Goal: Contribute content: Contribute content

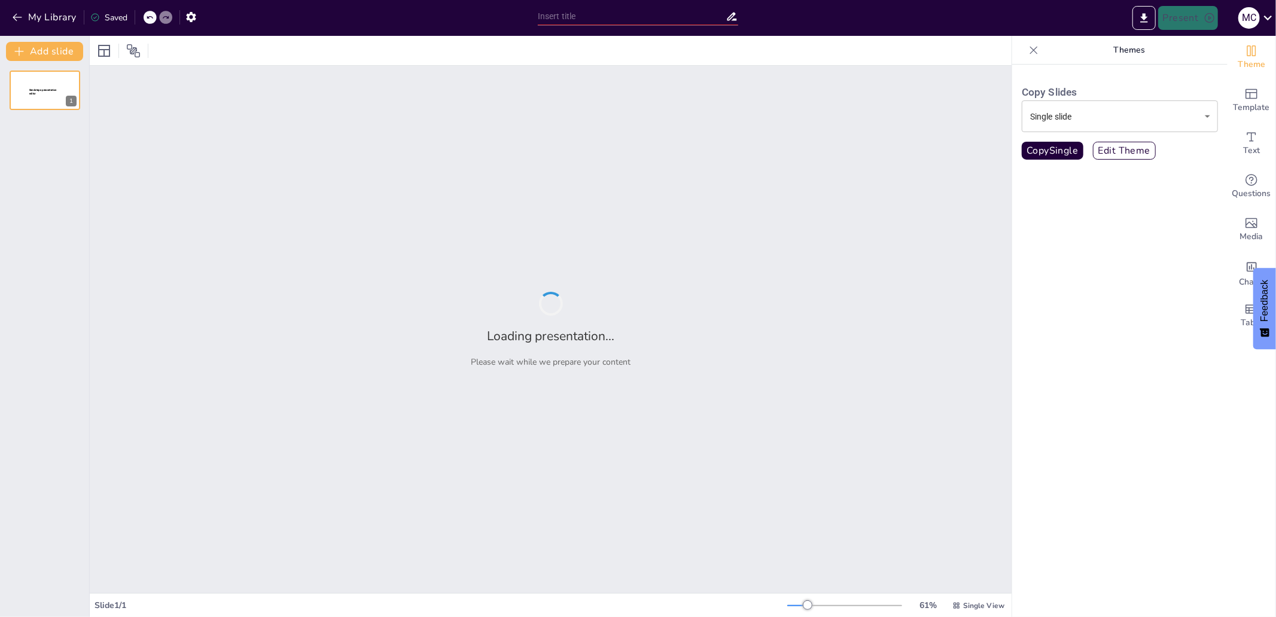
type input "New Sendsteps"
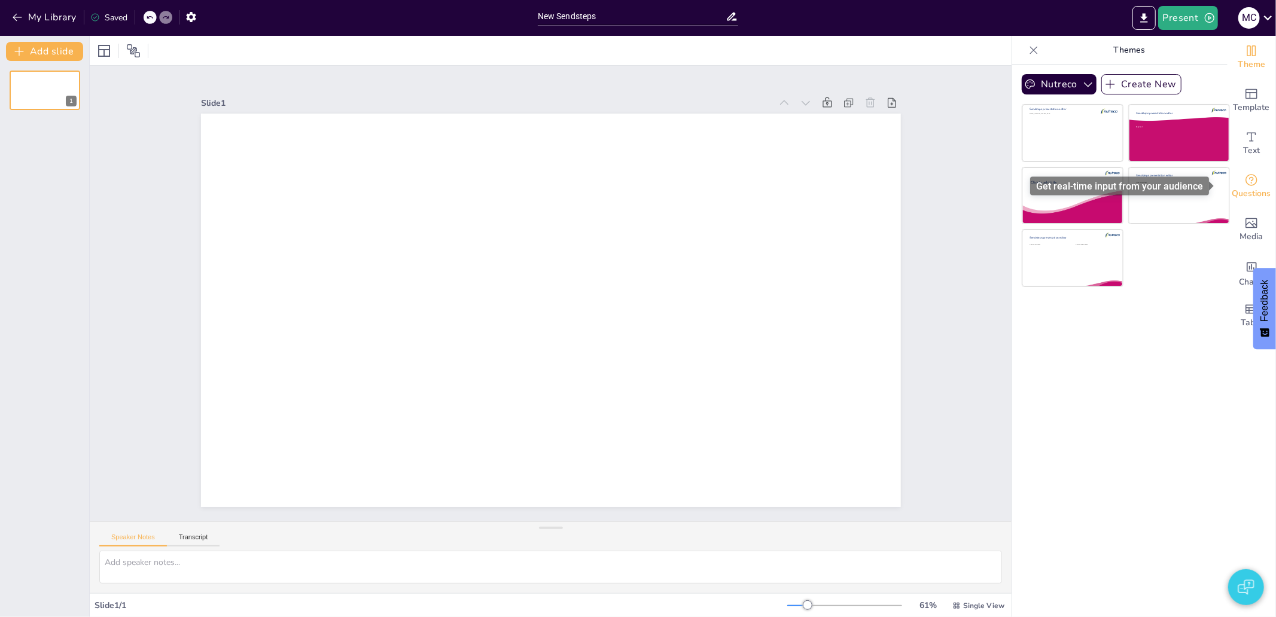
click at [1253, 202] on div "Questions" at bounding box center [1251, 186] width 48 height 43
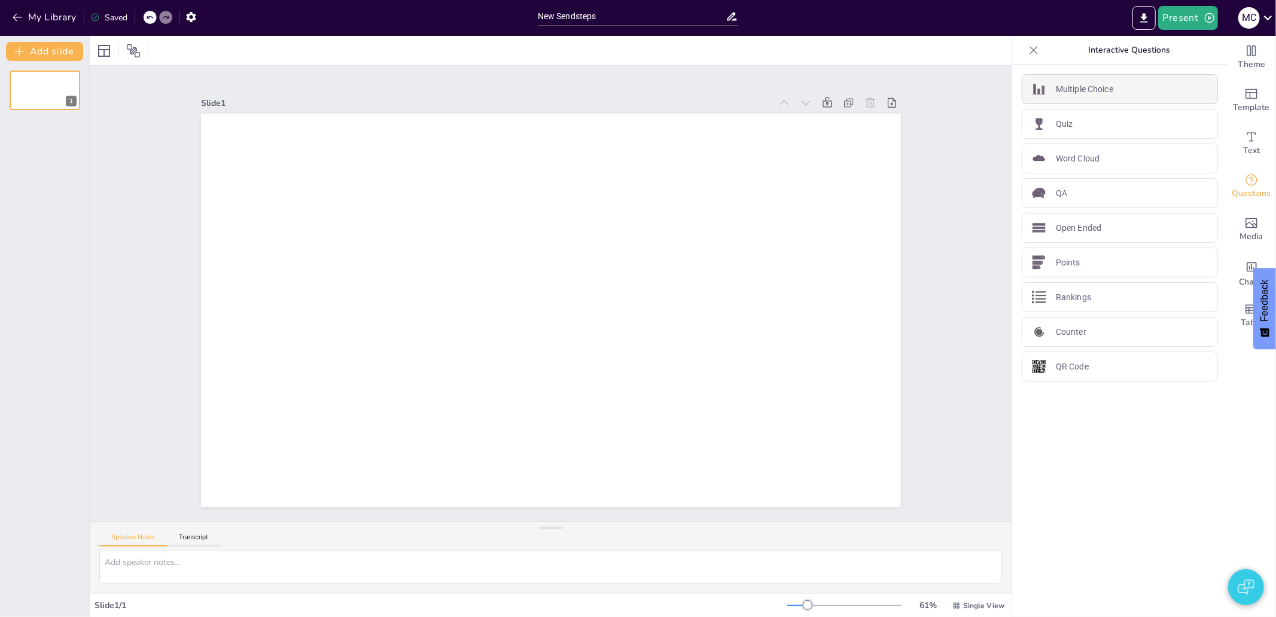
click at [1078, 99] on div "Multiple Choice" at bounding box center [1119, 89] width 196 height 30
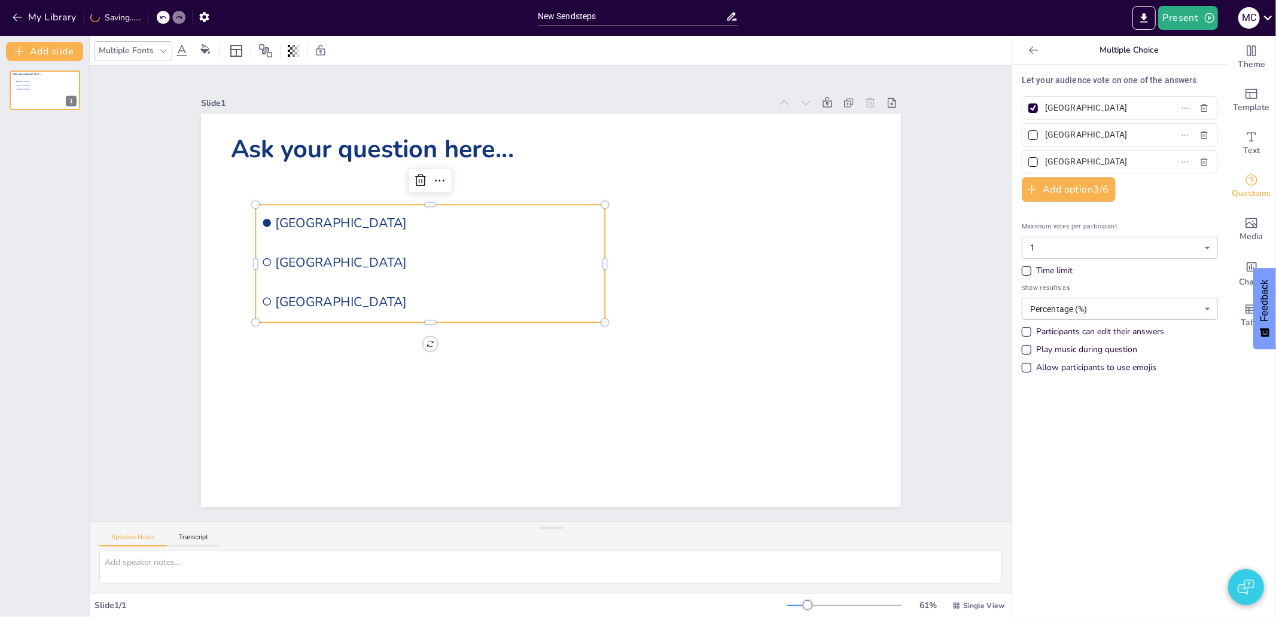
click at [1078, 105] on input "Amsterdam" at bounding box center [1100, 107] width 111 height 17
click at [1028, 109] on div at bounding box center [1033, 108] width 10 height 10
click at [1045, 109] on input "Amsterdam" at bounding box center [1100, 107] width 111 height 17
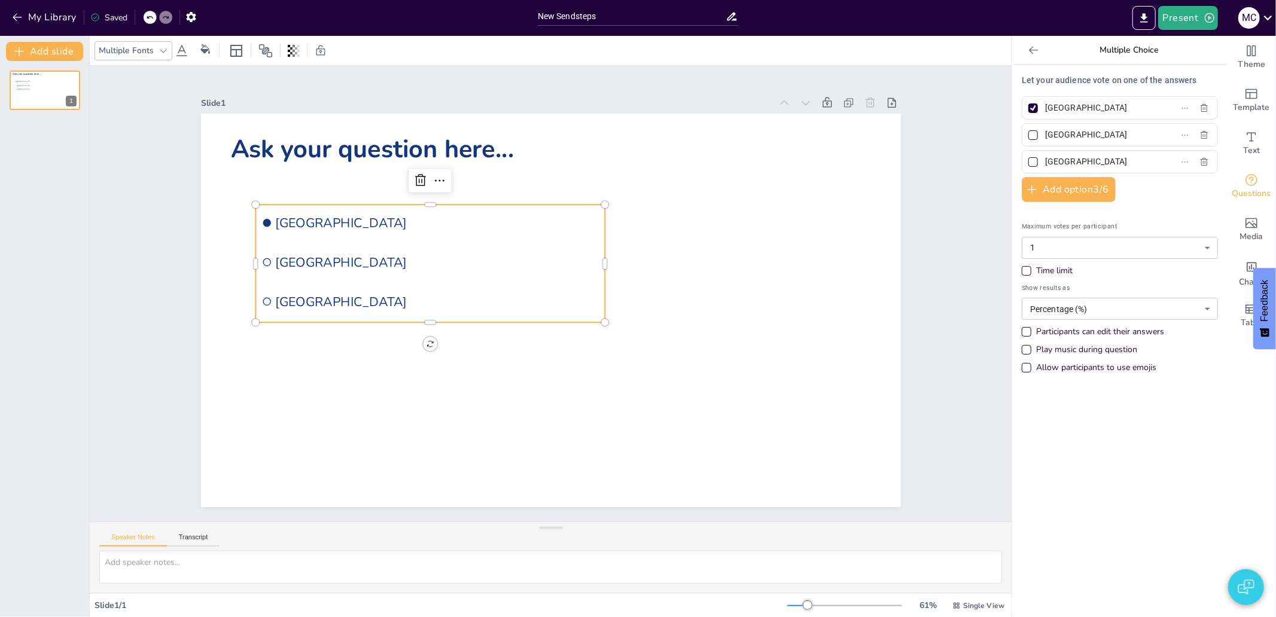
checkbox input "false"
type input "1"
click at [1066, 136] on input "Rotterdam" at bounding box center [1100, 134] width 111 height 17
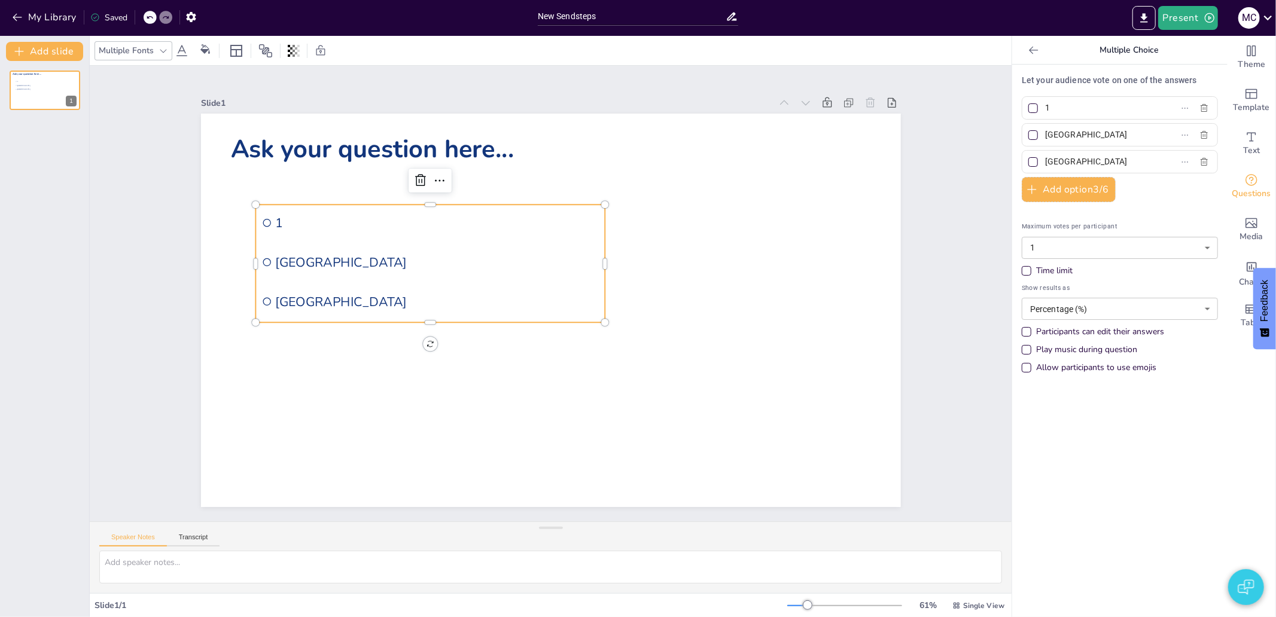
click at [1066, 136] on input "Rotterdam" at bounding box center [1100, 134] width 111 height 17
type input "2"
click at [1063, 157] on input "The Hague" at bounding box center [1100, 161] width 111 height 17
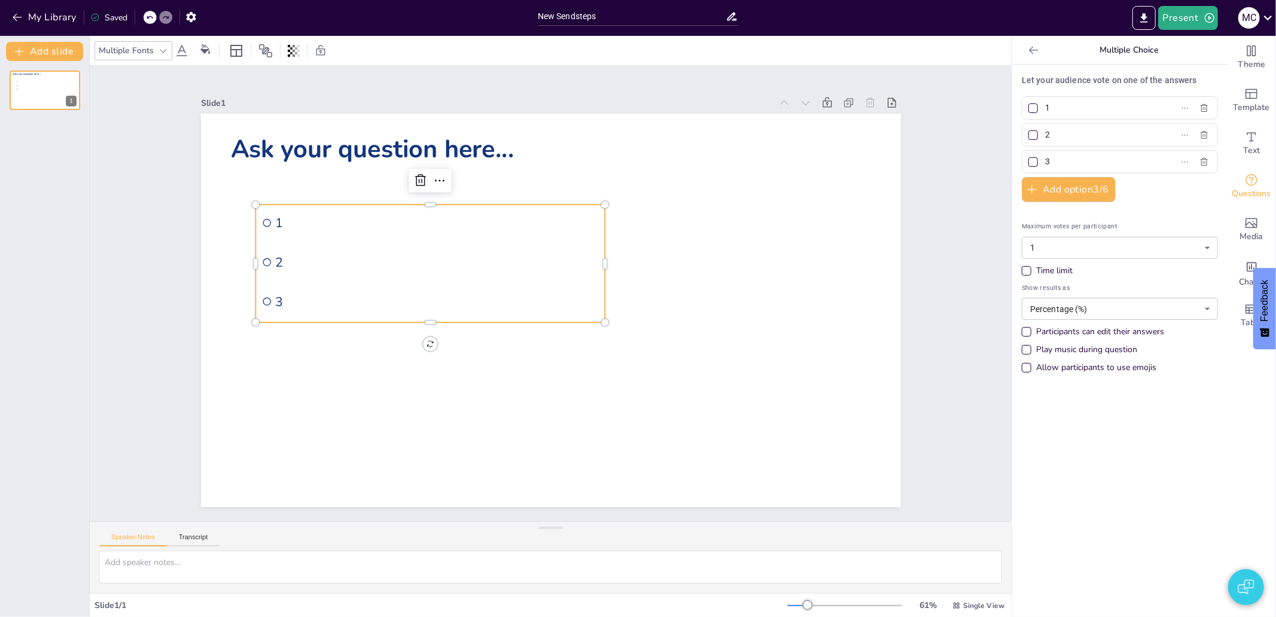
type input "3"
click at [916, 243] on div "Slide 1 Ask your question here... 1 2 3" at bounding box center [550, 293] width 877 height 753
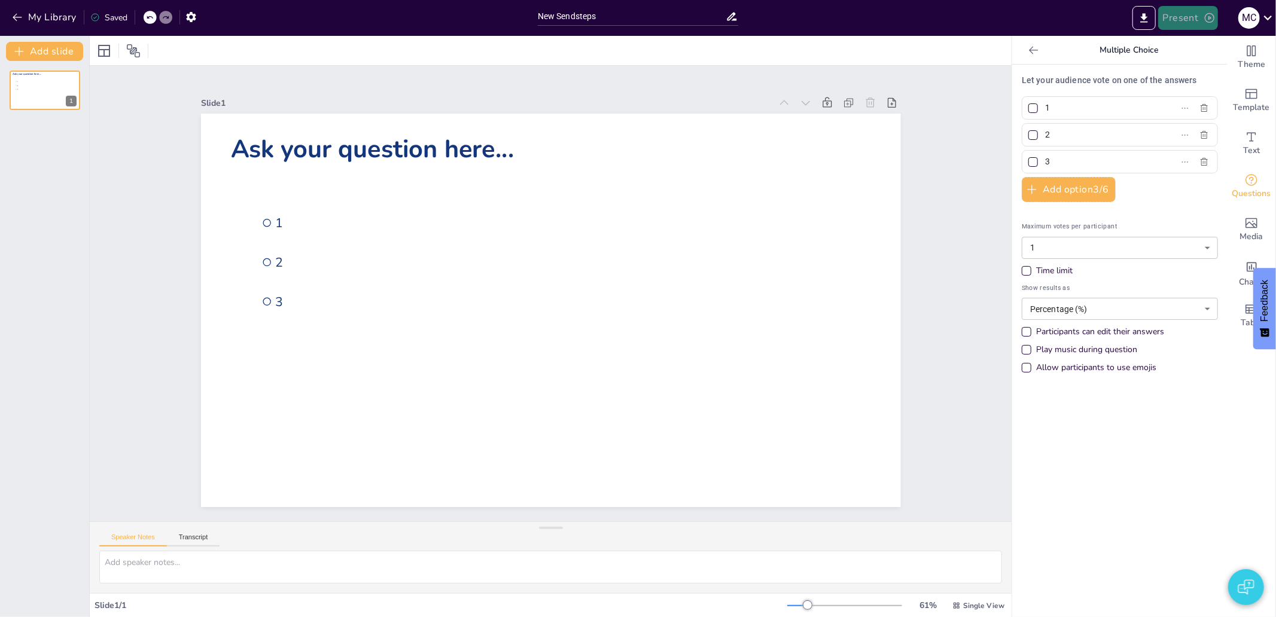
click at [1185, 16] on button "Present" at bounding box center [1188, 18] width 60 height 24
click at [1183, 47] on li "Preview presentation" at bounding box center [1206, 44] width 95 height 19
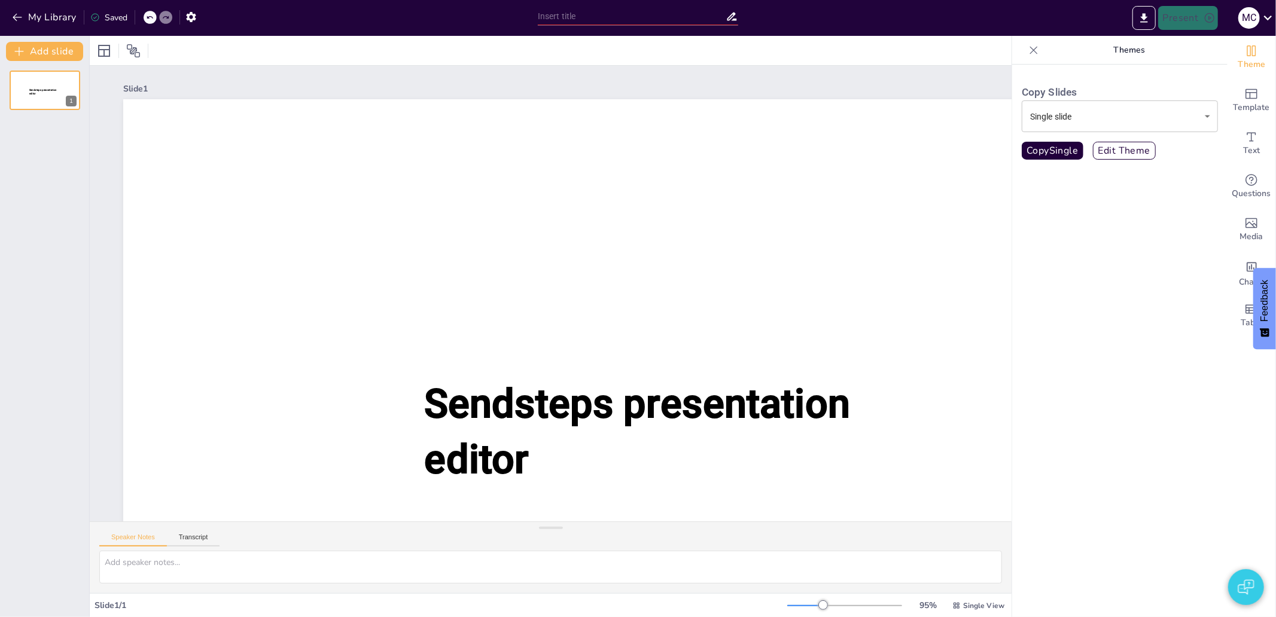
type input "New Sendsteps"
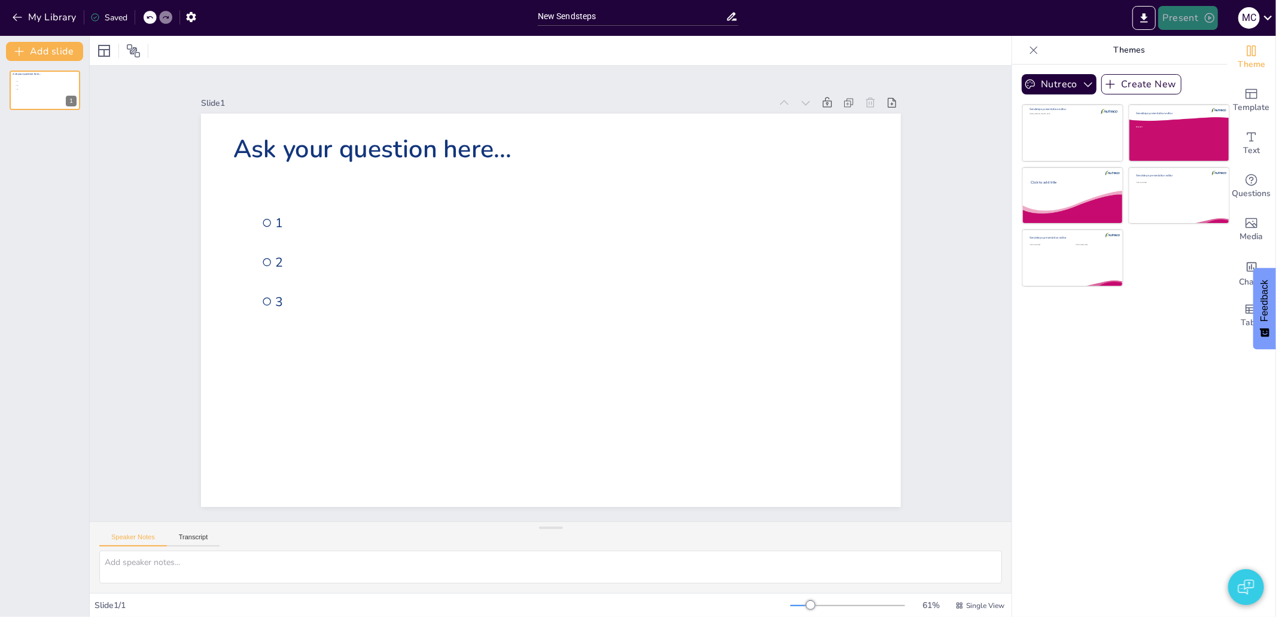
click at [1206, 19] on icon "button" at bounding box center [1209, 18] width 12 height 12
click at [1220, 72] on li "Play presentation" at bounding box center [1206, 73] width 95 height 19
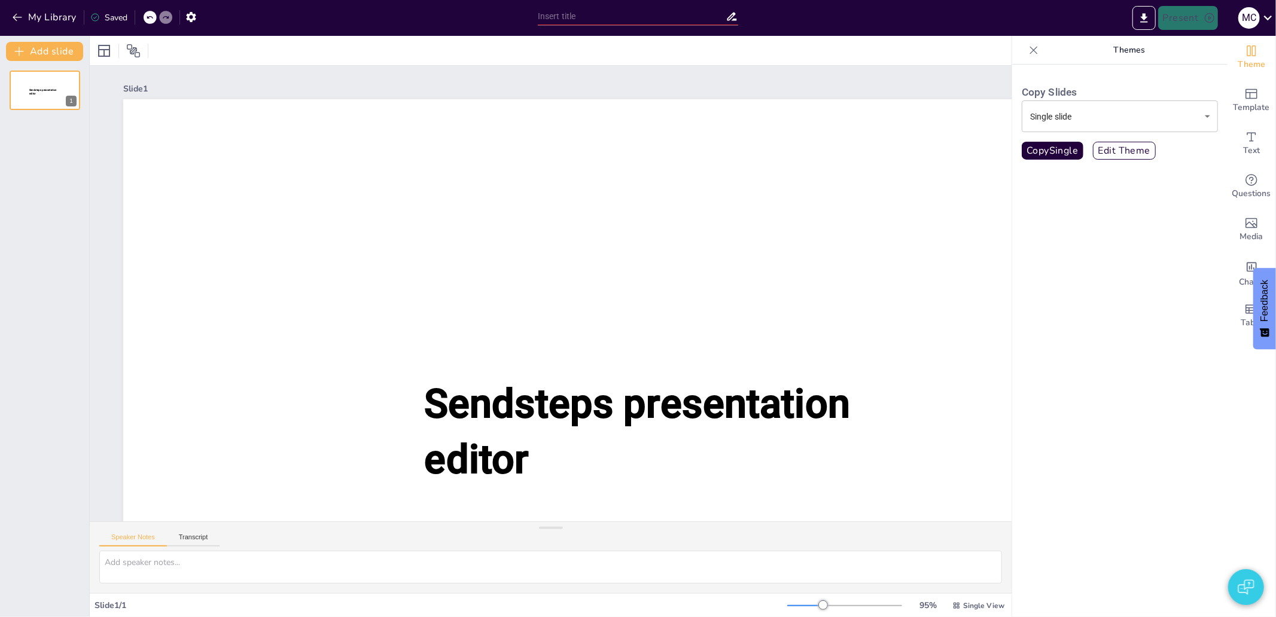
type input "New Sendsteps"
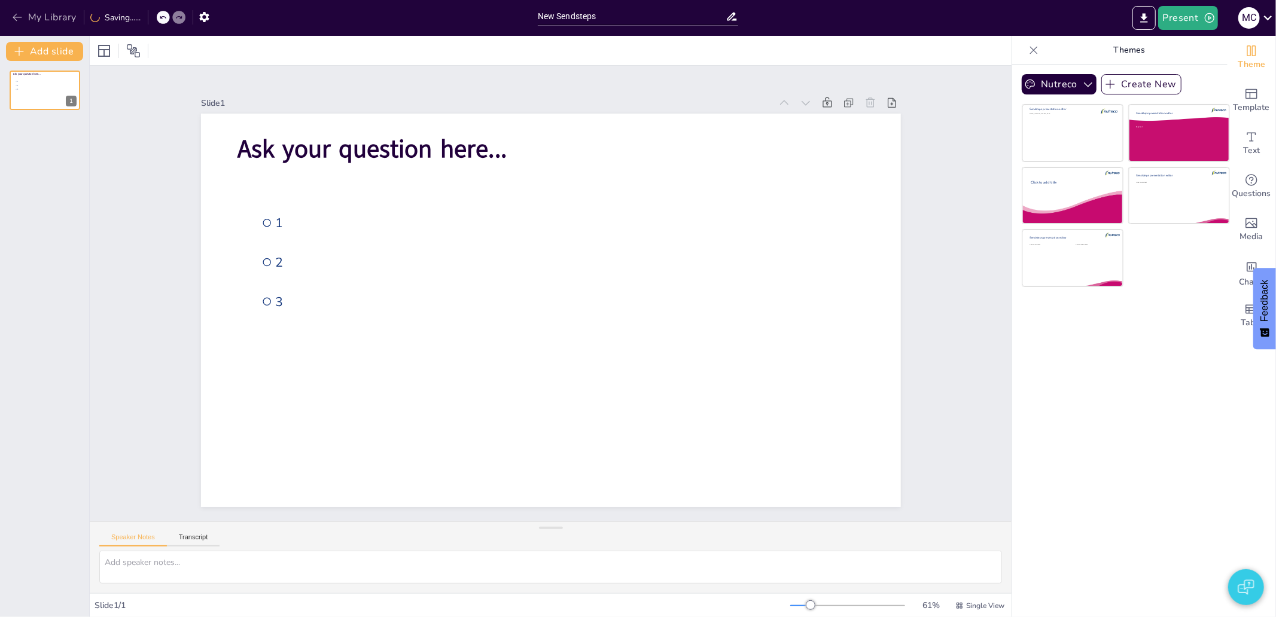
click at [47, 25] on button "My Library" at bounding box center [45, 17] width 72 height 19
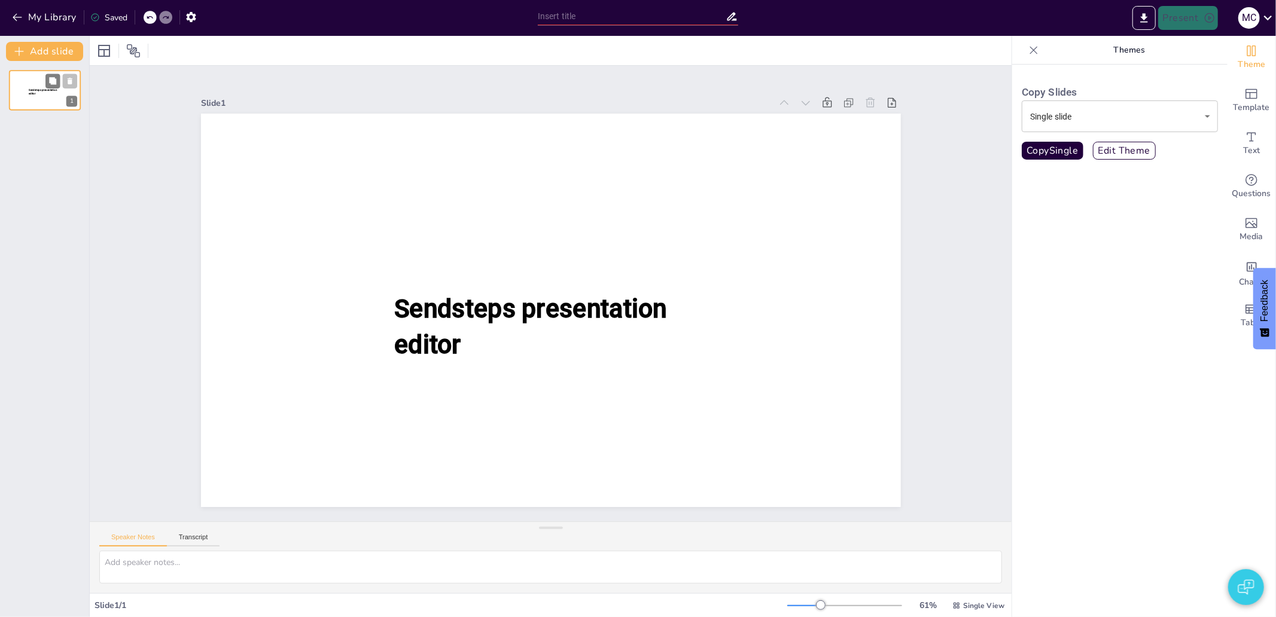
type input "New Sendsteps"
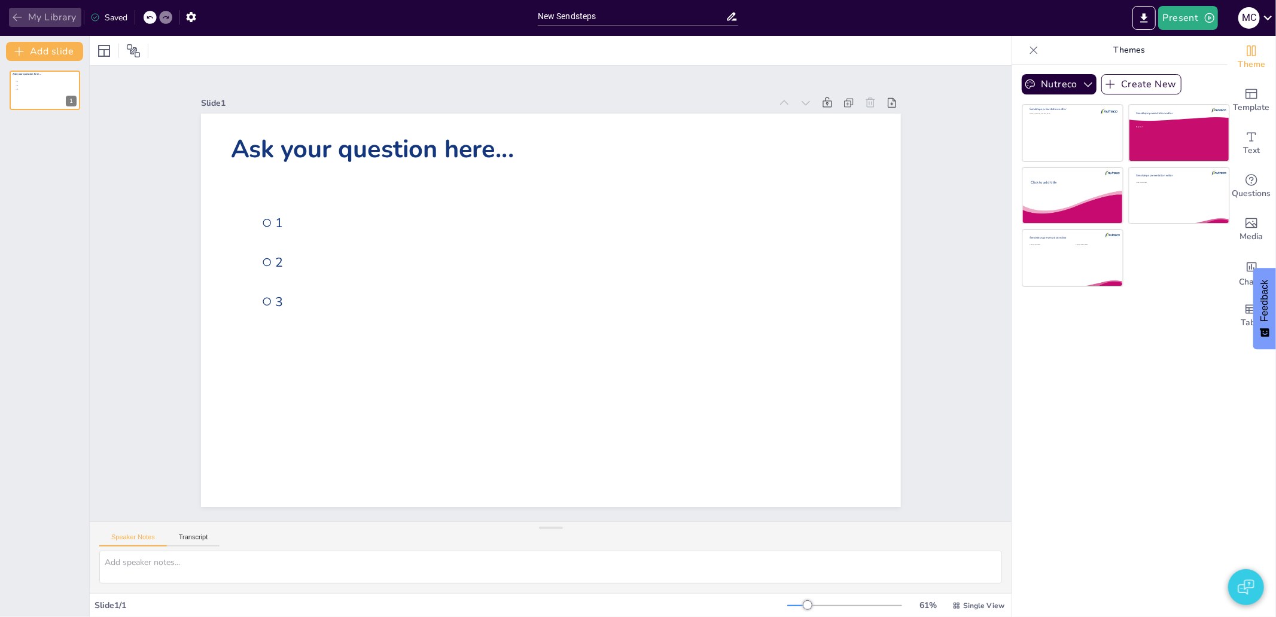
click at [38, 19] on button "My Library" at bounding box center [45, 17] width 72 height 19
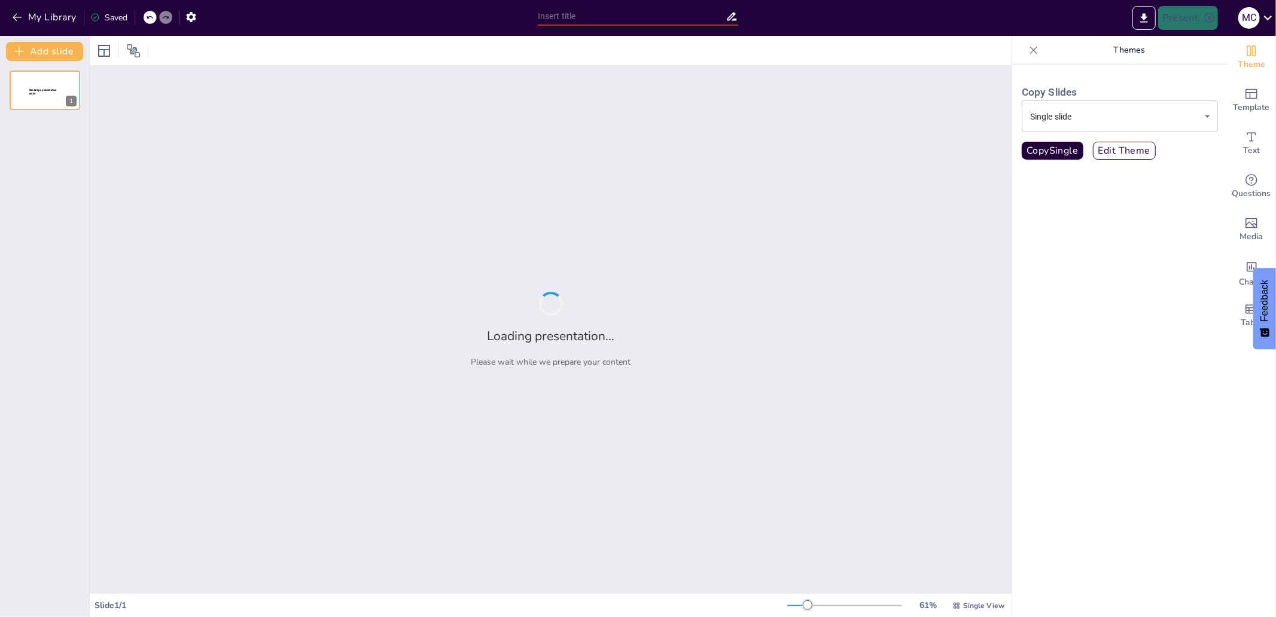
type input "New Sendsteps"
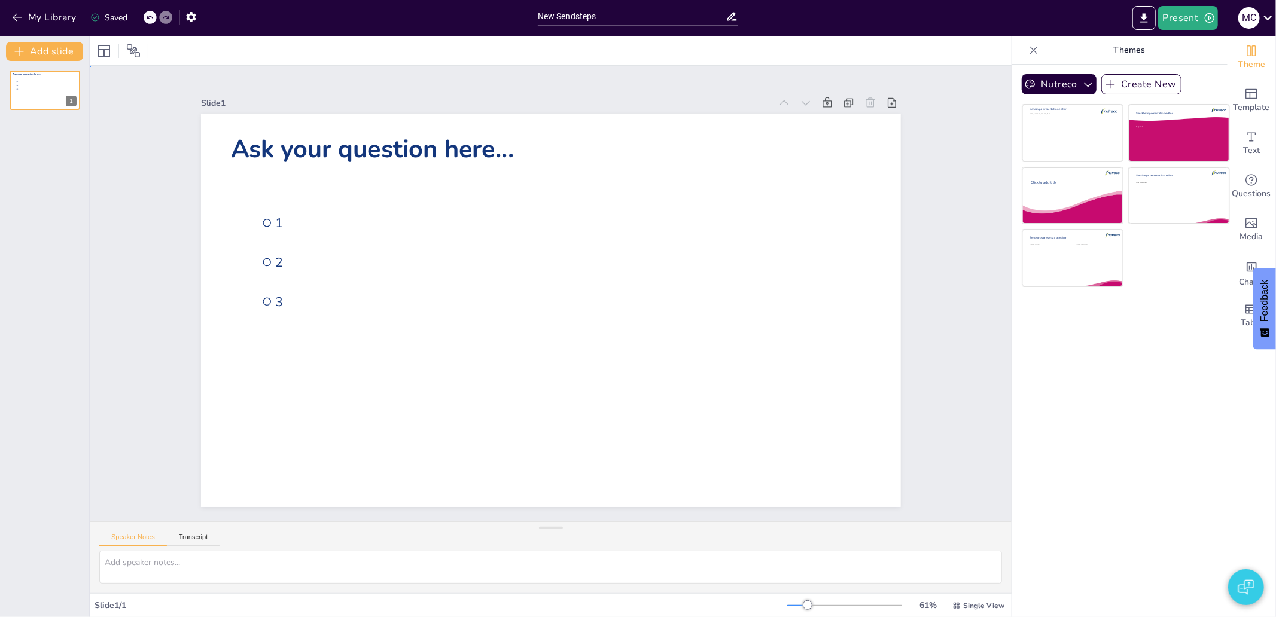
click at [160, 255] on div "Slide 1 Ask your question here... 1 2 3" at bounding box center [550, 293] width 807 height 504
click at [45, 19] on button "My Library" at bounding box center [45, 17] width 72 height 19
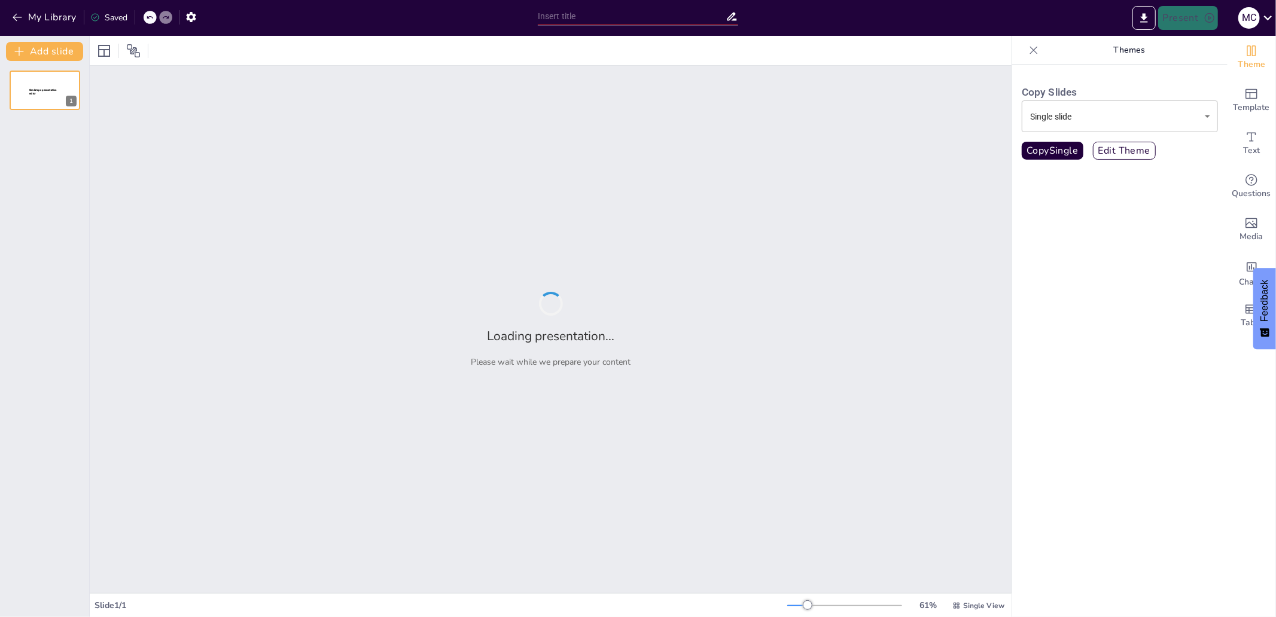
type input "New Sendsteps"
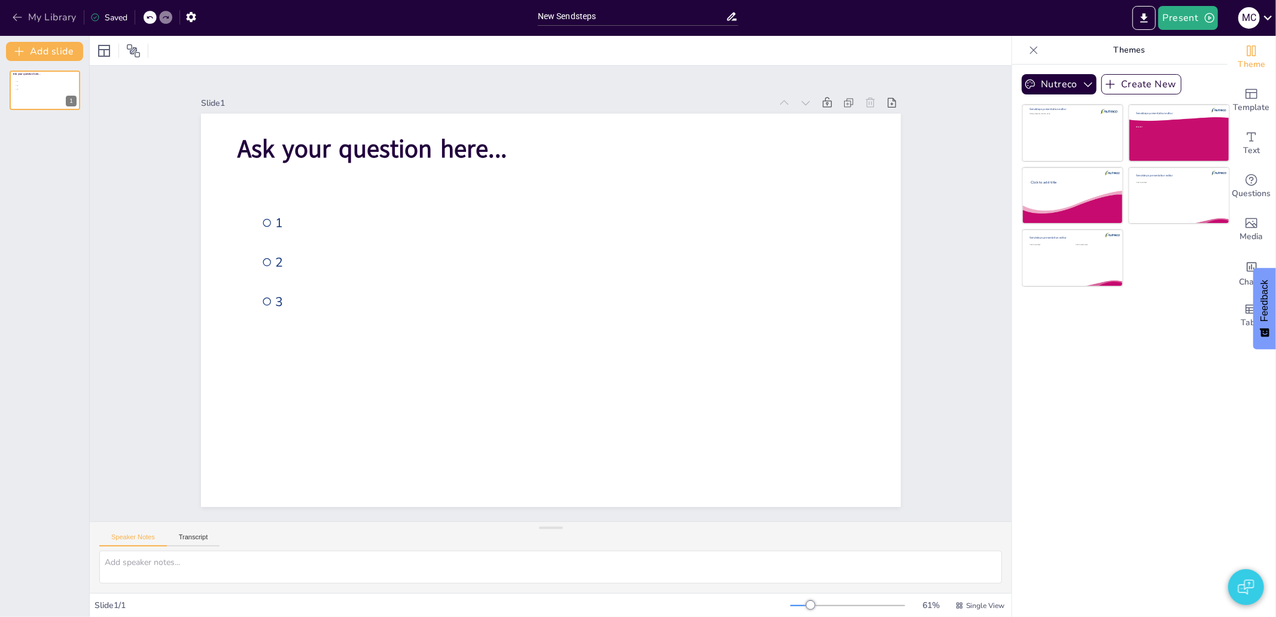
click at [39, 20] on button "My Library" at bounding box center [45, 17] width 72 height 19
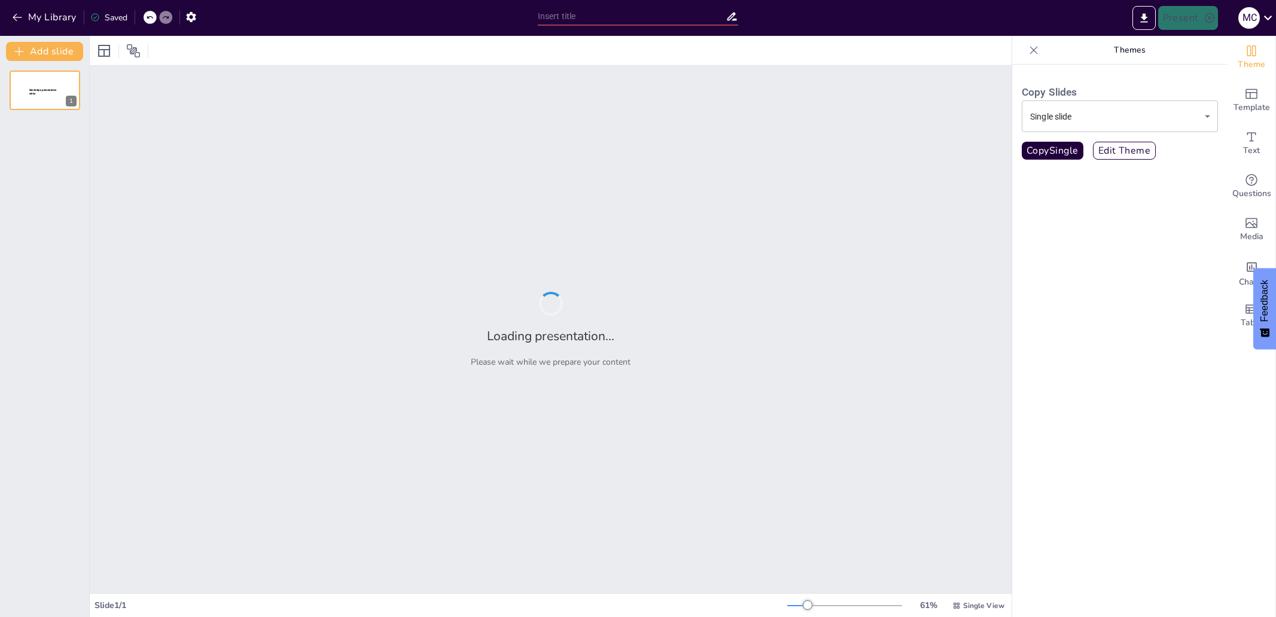
type input "Klompen und Käse: Traditionen der [GEOGRAPHIC_DATA]"
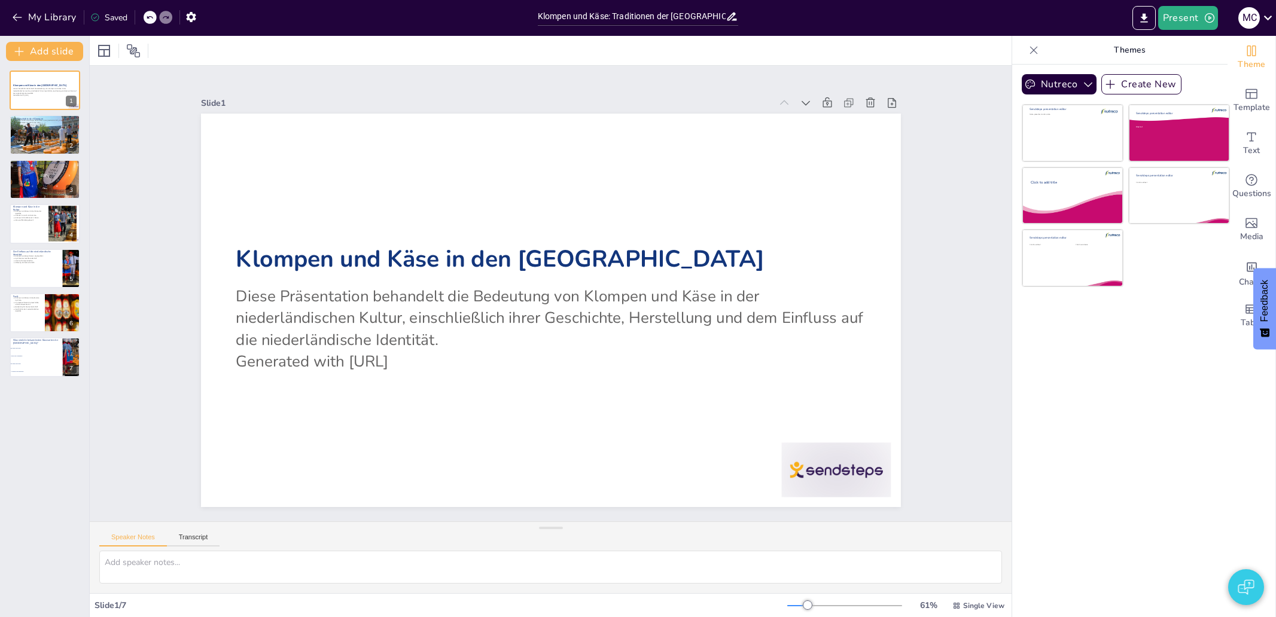
checkbox input "true"
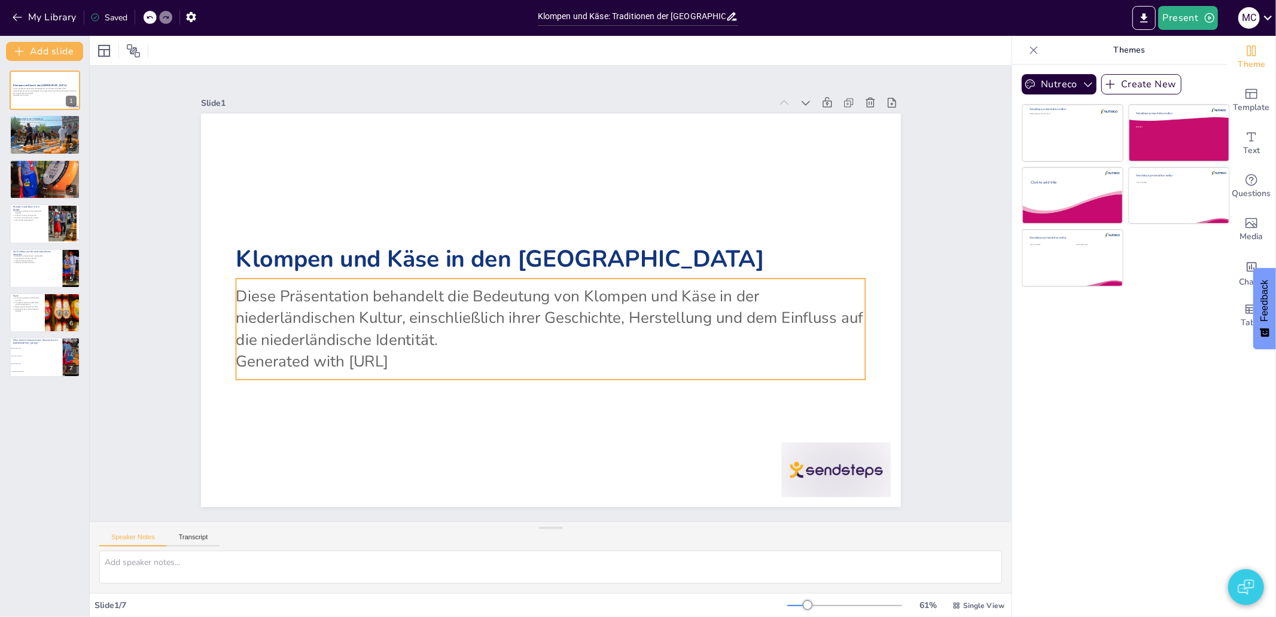
checkbox input "true"
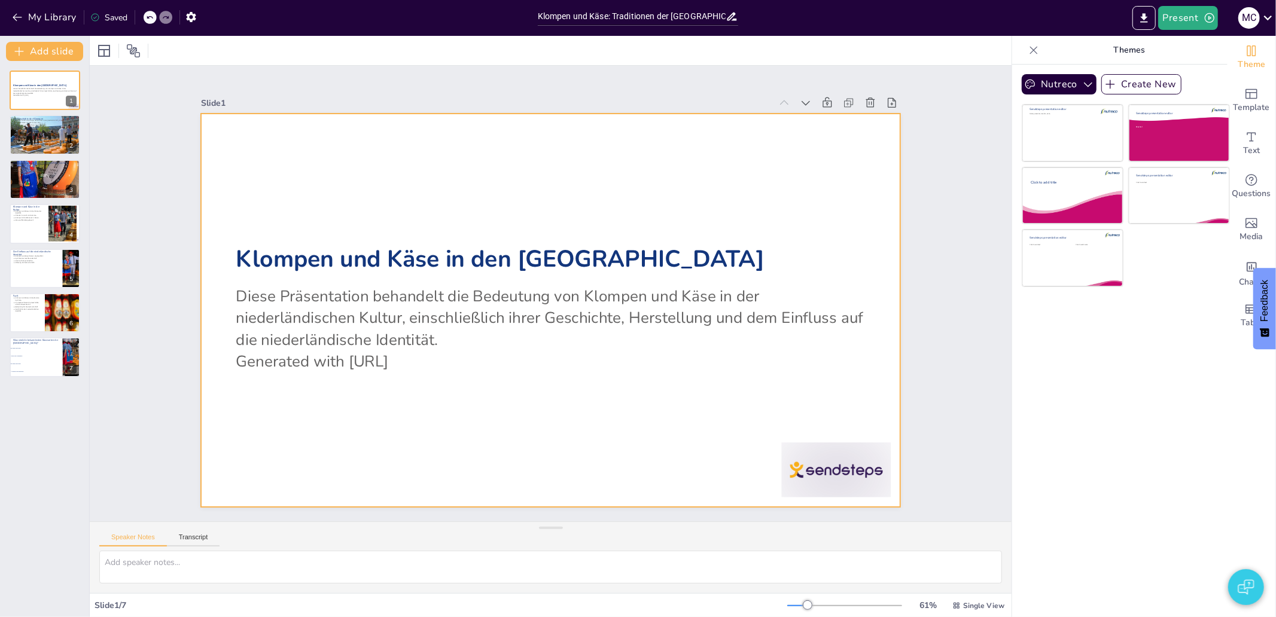
checkbox input "true"
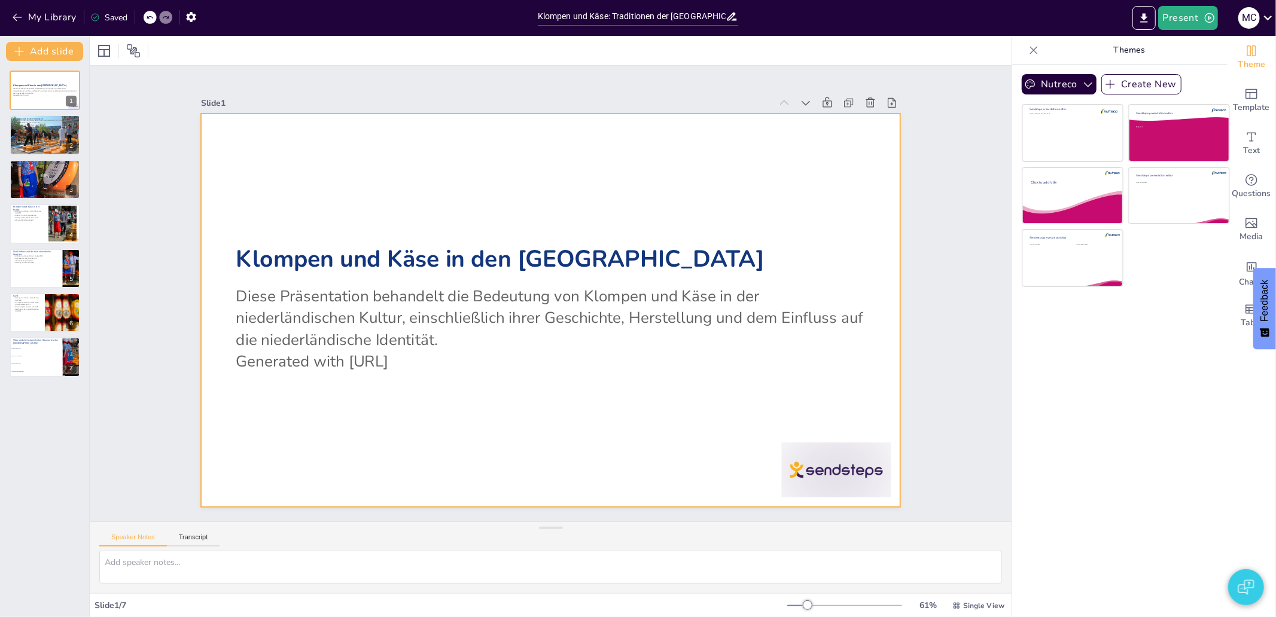
checkbox input "true"
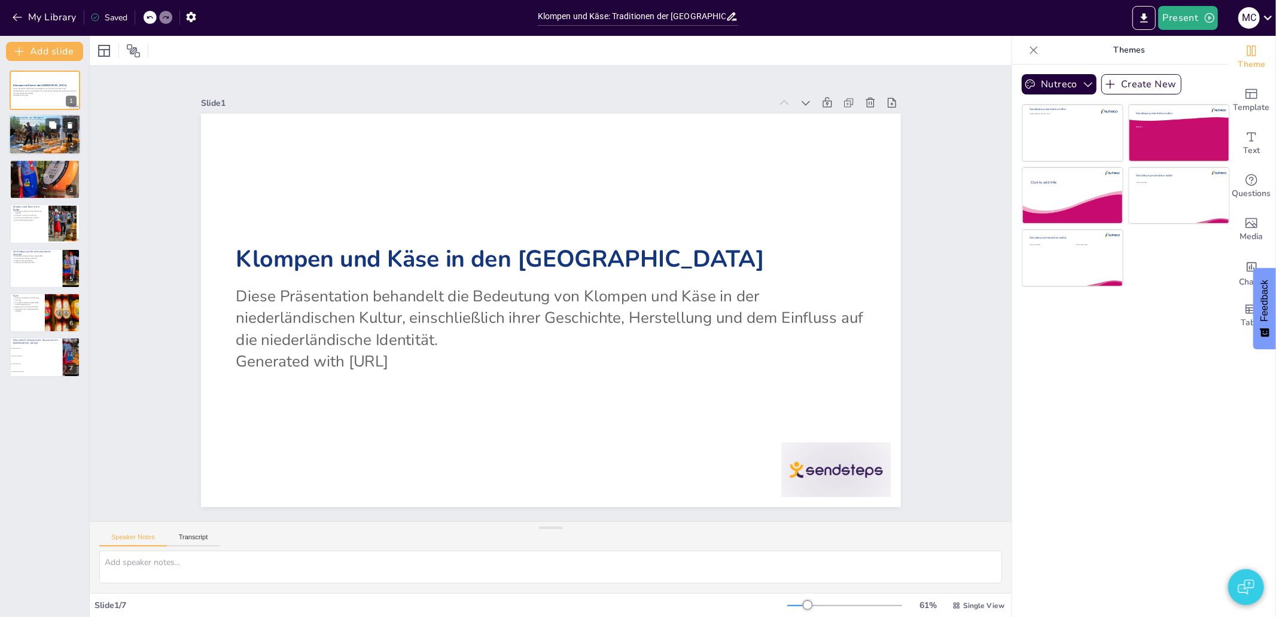
checkbox input "true"
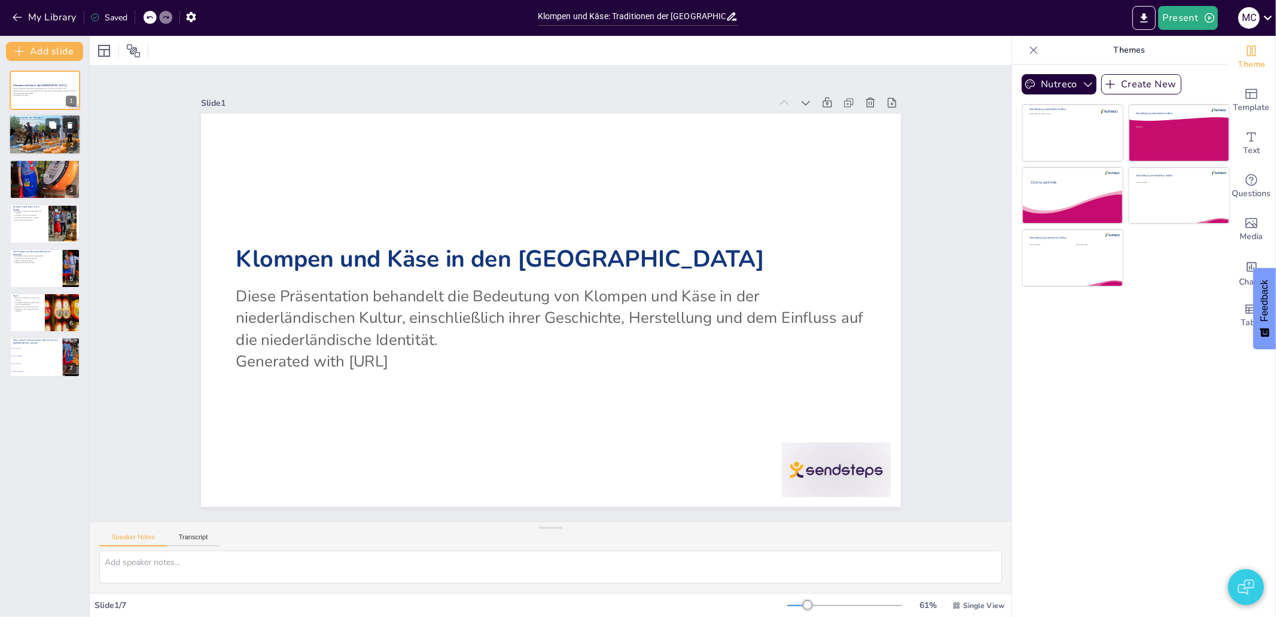
checkbox input "true"
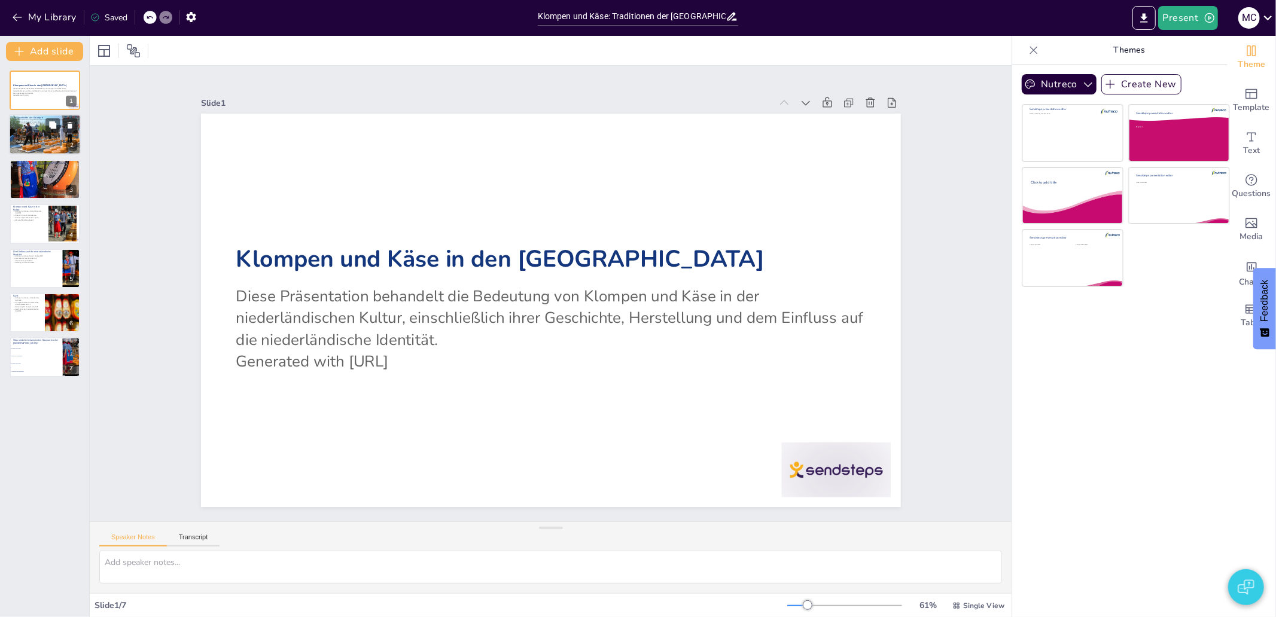
checkbox input "true"
click at [32, 132] on div at bounding box center [45, 135] width 72 height 48
checkbox input "true"
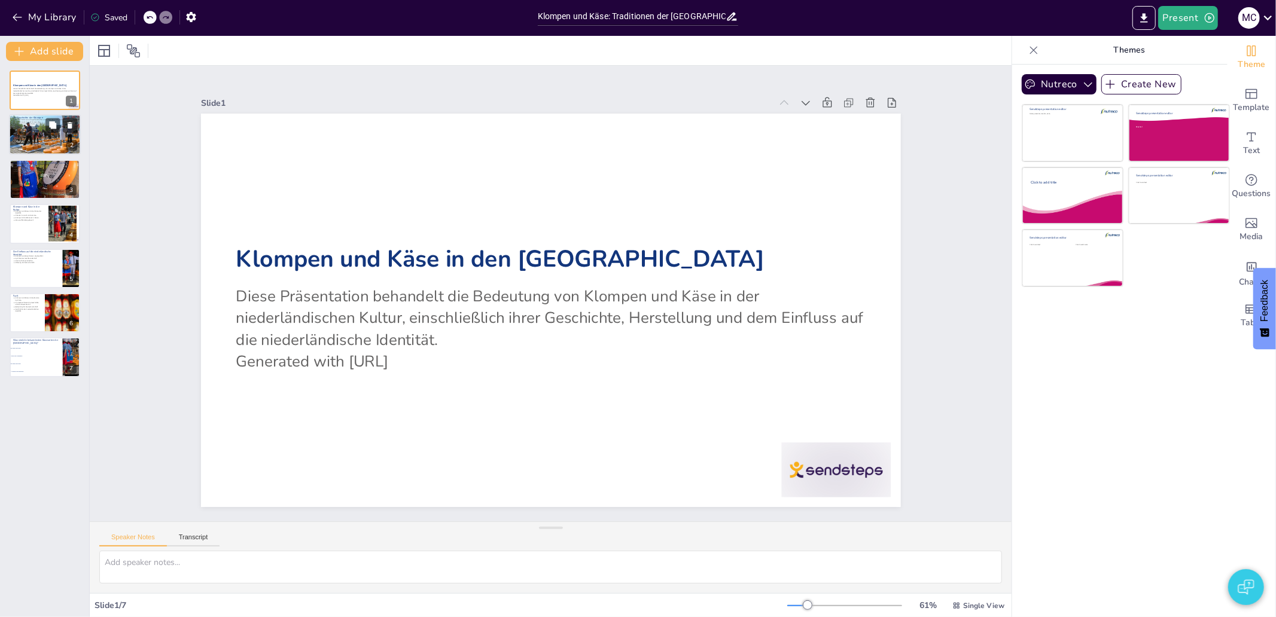
type textarea "Die Klompen haben sich im Laufe der Jahrhunderte entwickelt und sind [DATE] ein…"
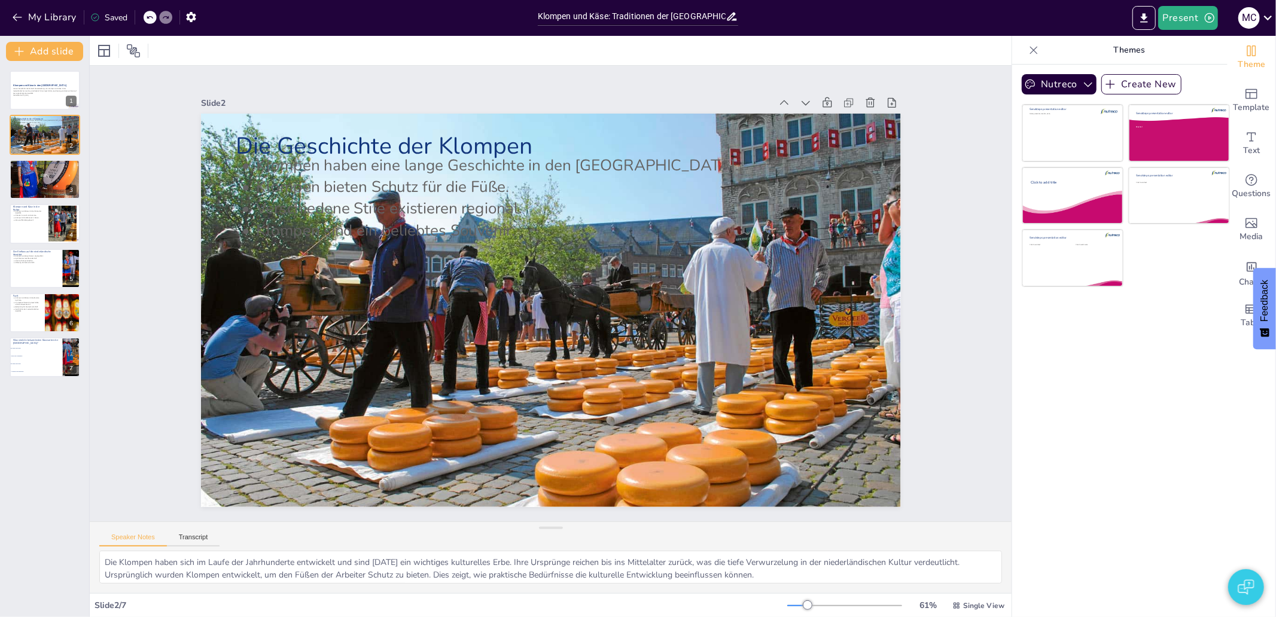
checkbox input "true"
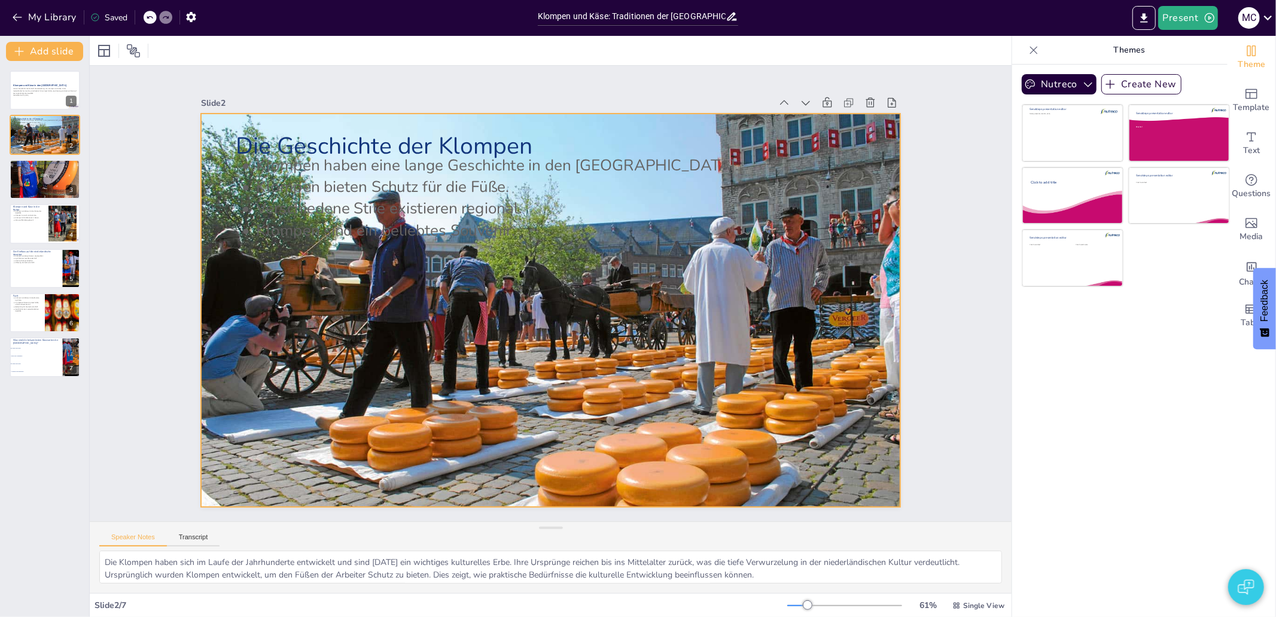
checkbox input "true"
click at [592, 362] on div at bounding box center [535, 300] width 710 height 829
checkbox input "true"
click at [740, 314] on div at bounding box center [535, 298] width 660 height 809
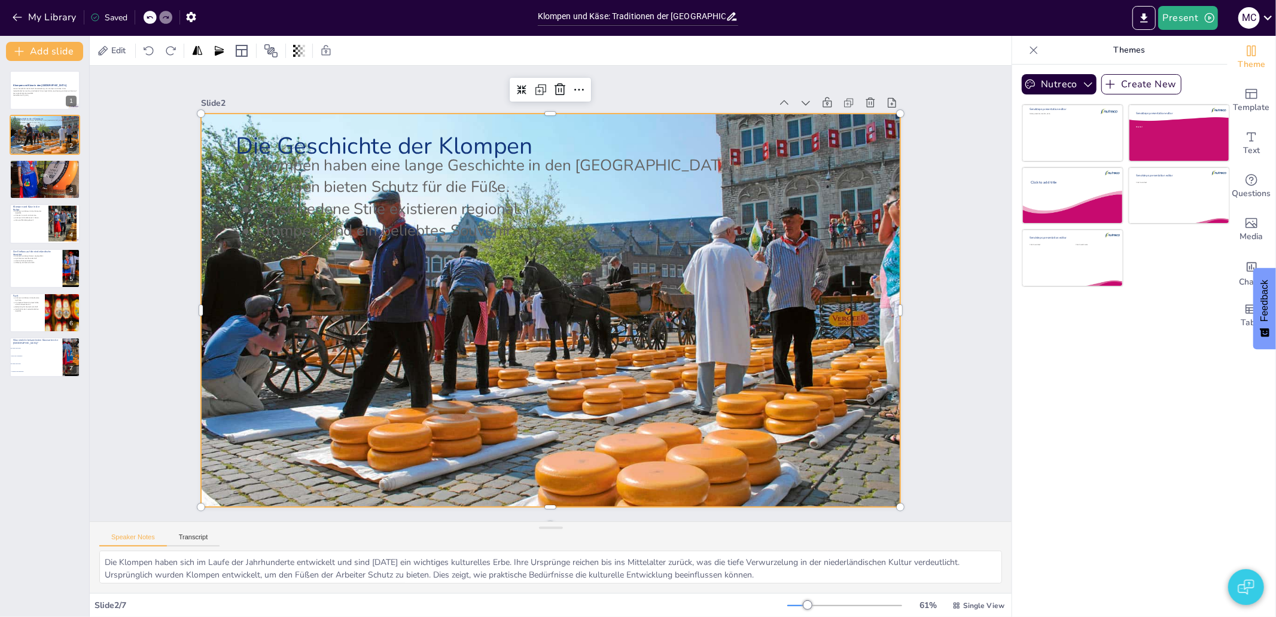
checkbox input "true"
click at [1250, 227] on div "Media" at bounding box center [1251, 229] width 48 height 43
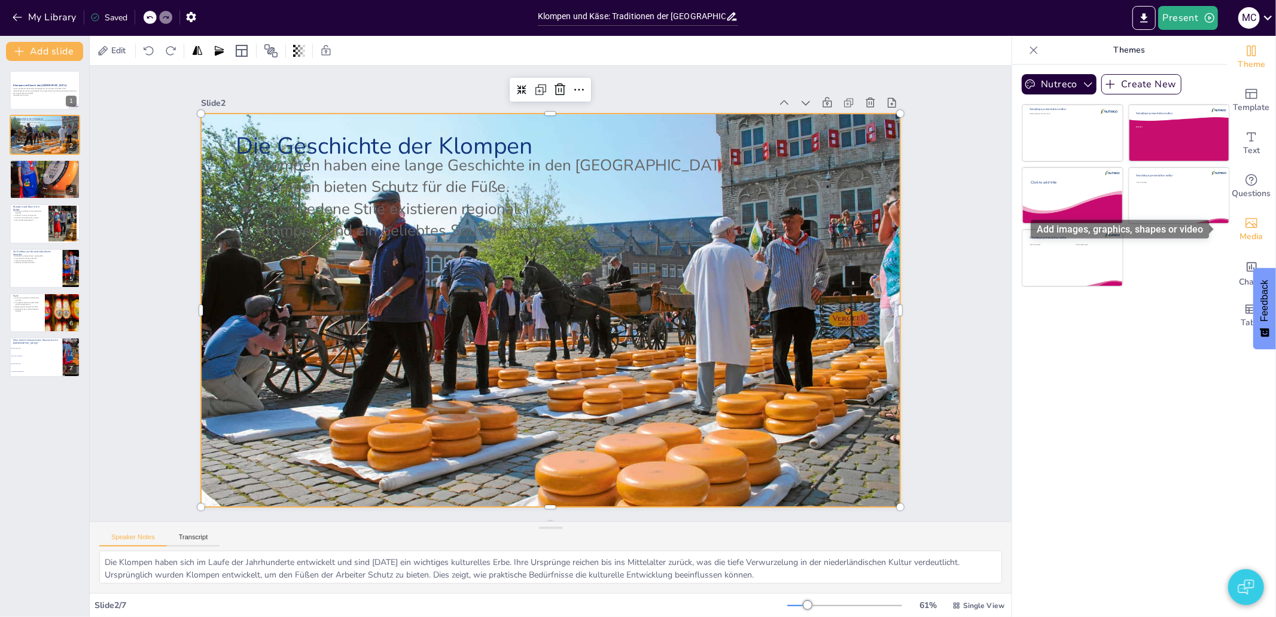
checkbox input "true"
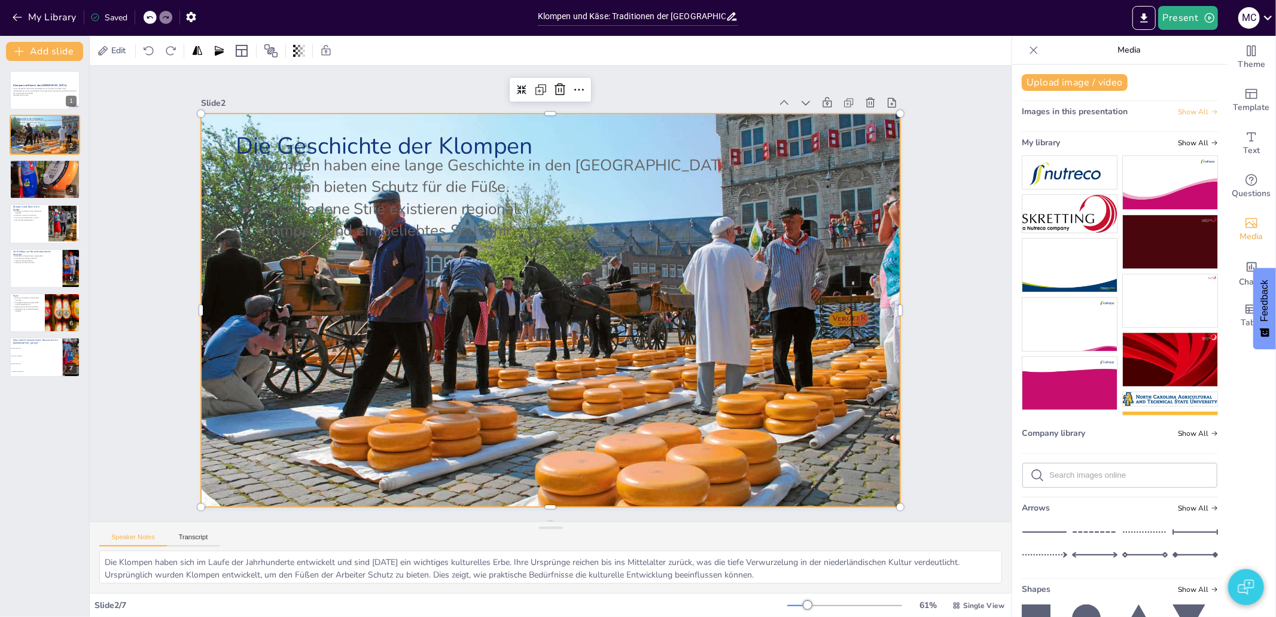
click at [1177, 109] on span "Show All" at bounding box center [1197, 112] width 40 height 8
checkbox input "true"
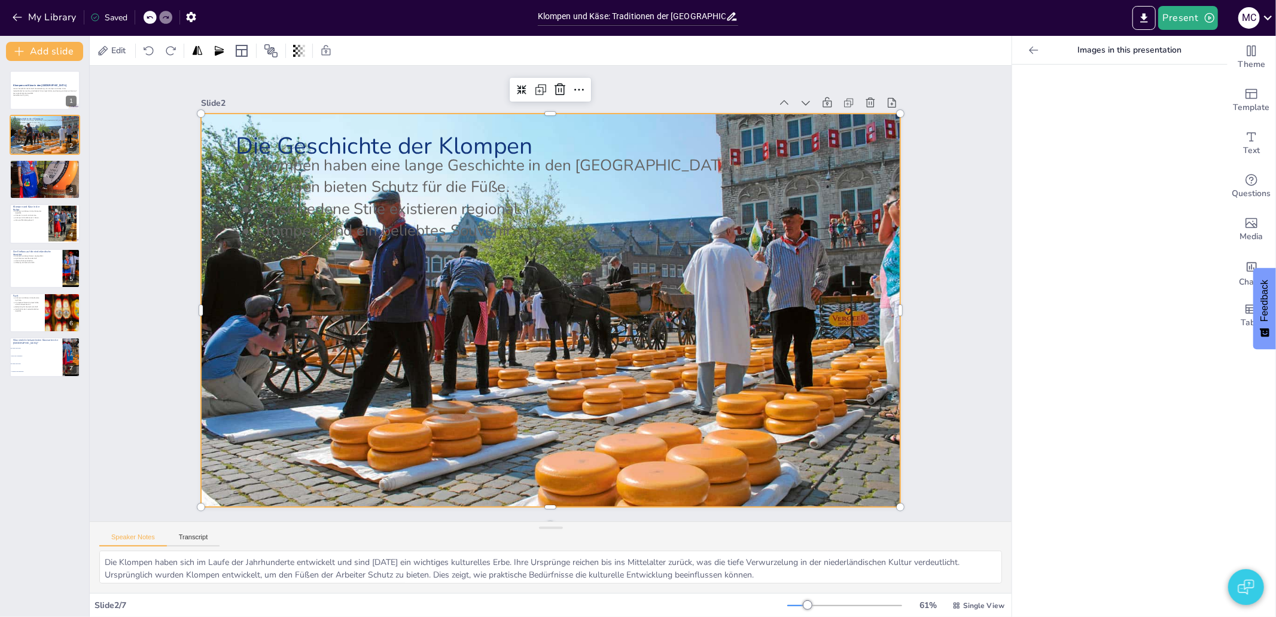
click at [1027, 53] on icon at bounding box center [1033, 50] width 12 height 12
checkbox input "true"
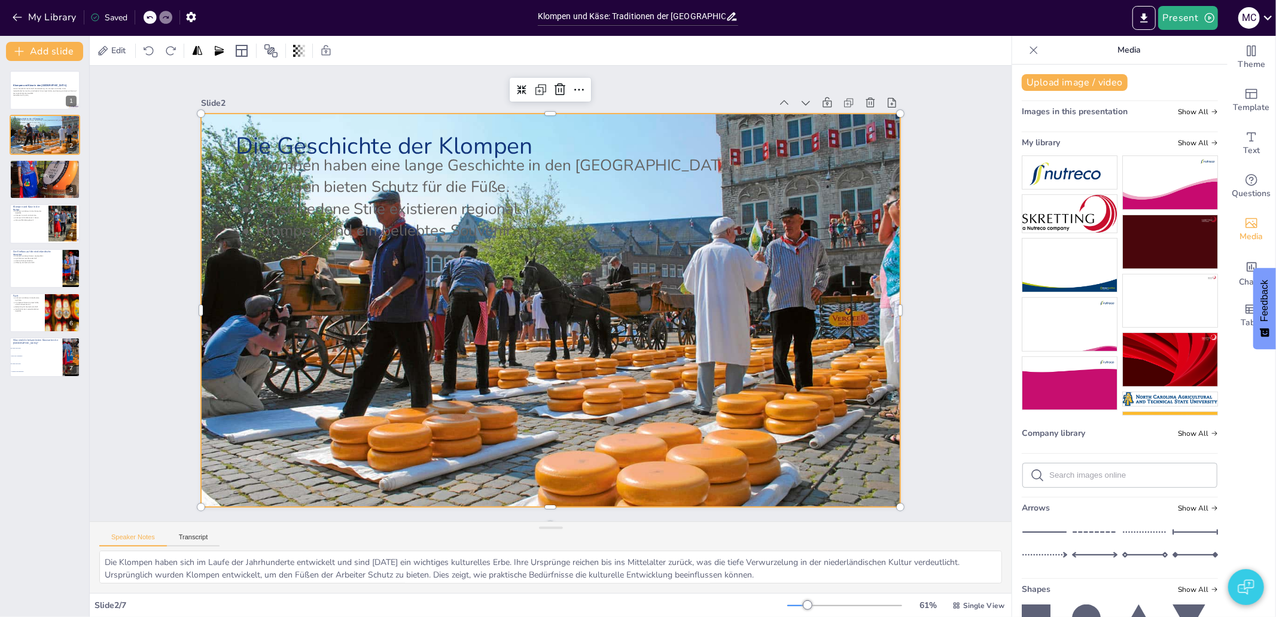
checkbox input "true"
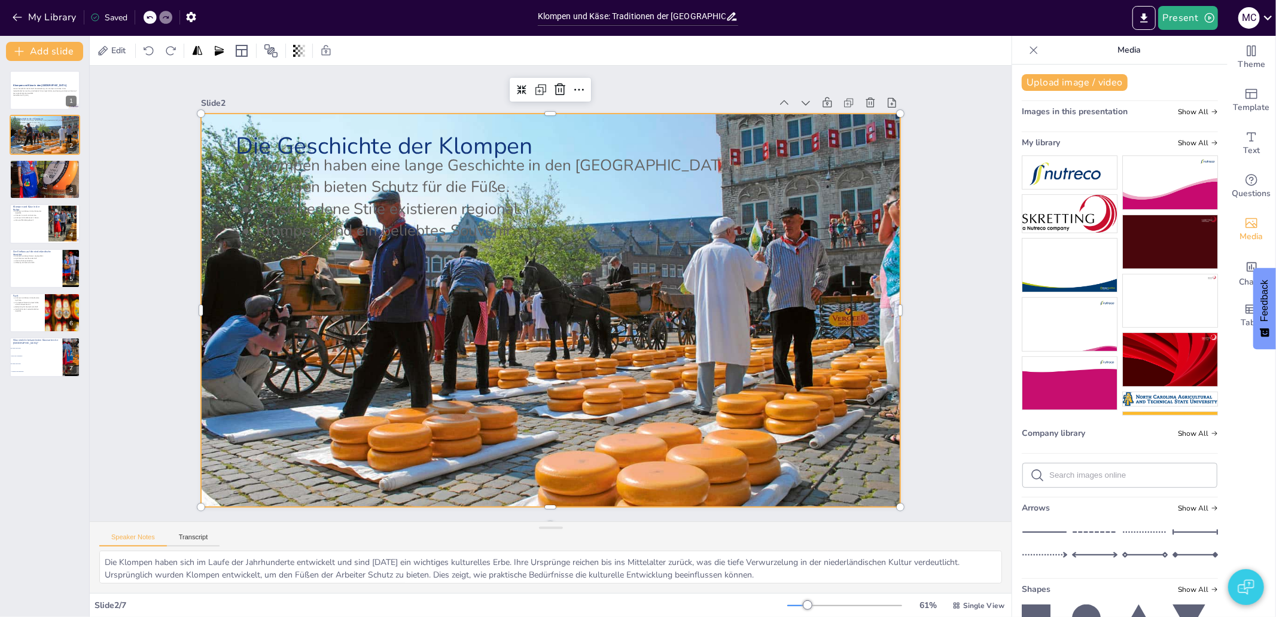
checkbox input "true"
click at [303, 51] on icon at bounding box center [304, 51] width 2 height 12
checkbox input "true"
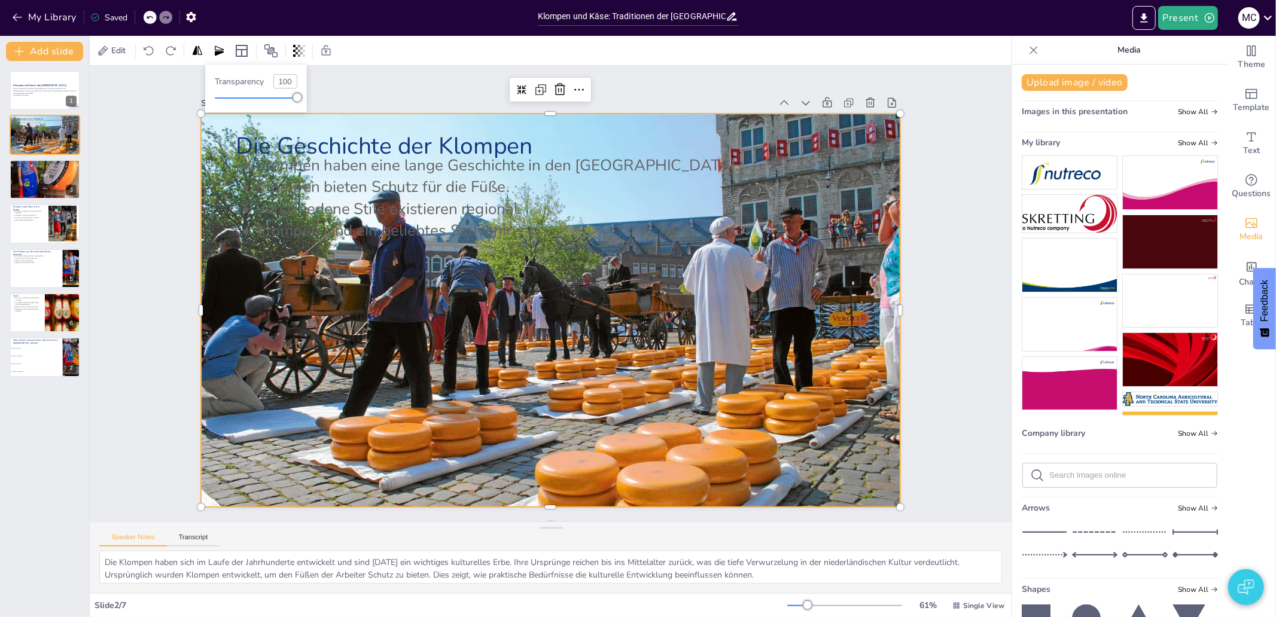
checkbox input "true"
type input "30"
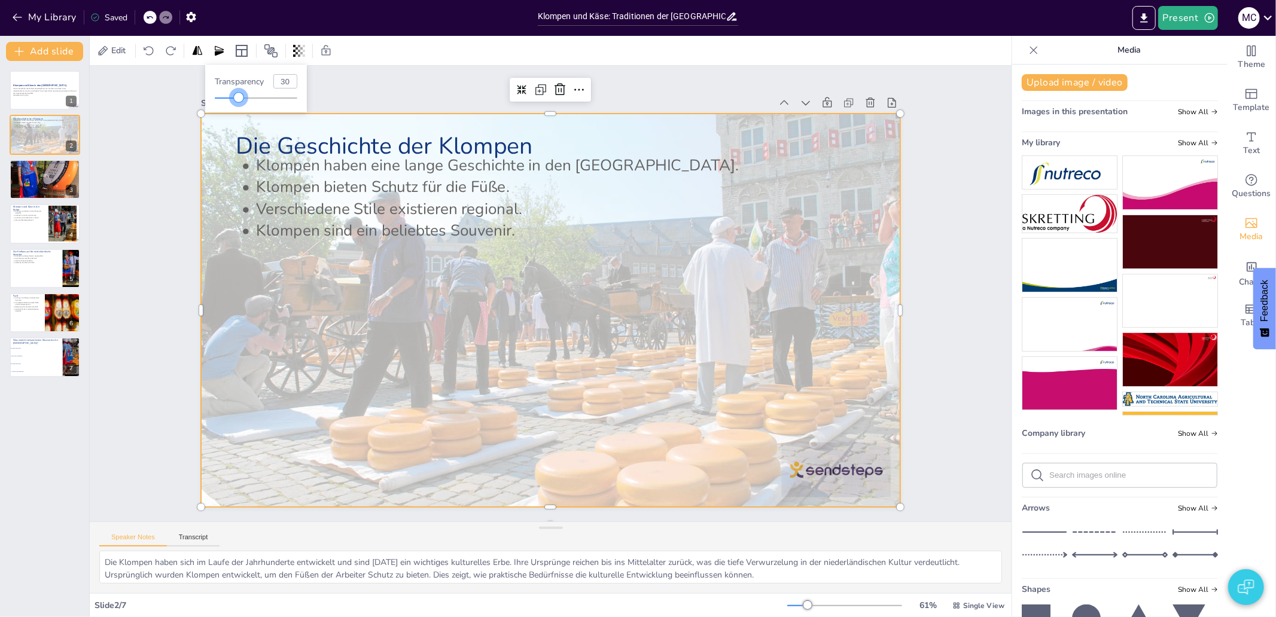
click at [239, 96] on div at bounding box center [256, 98] width 83 height 10
checkbox input "true"
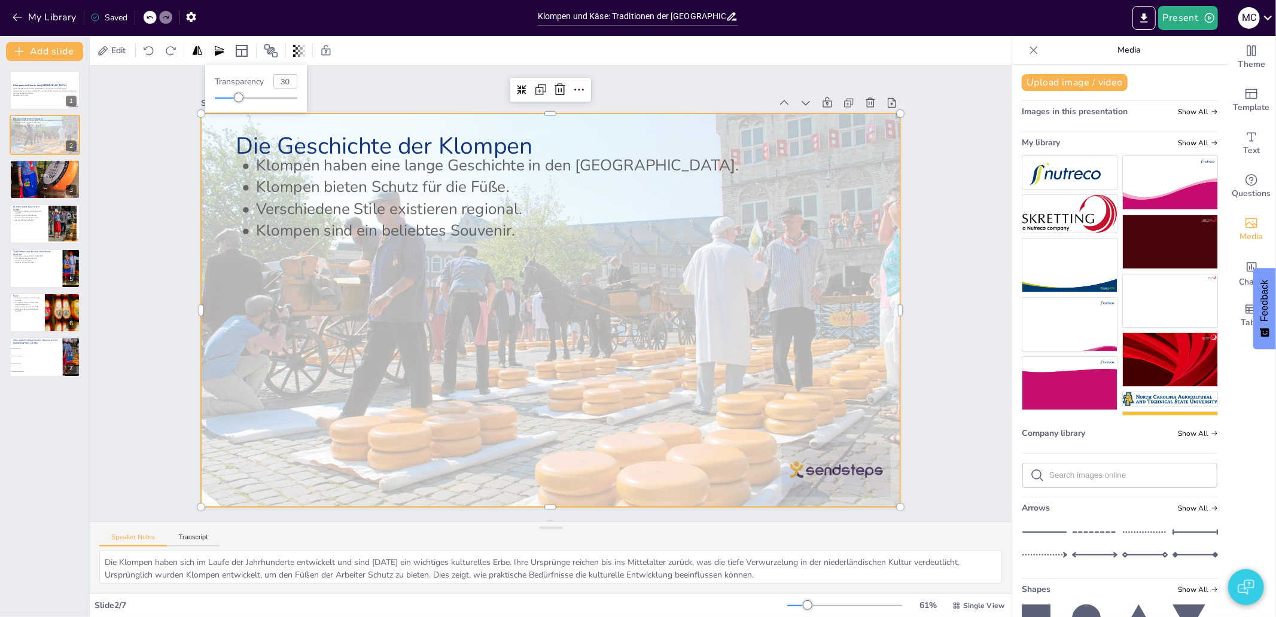
checkbox input "true"
click at [114, 140] on div "Slide 1 Klompen und Käse in den [GEOGRAPHIC_DATA] Diese Präsentation behandelt …" at bounding box center [550, 294] width 964 height 550
checkbox input "true"
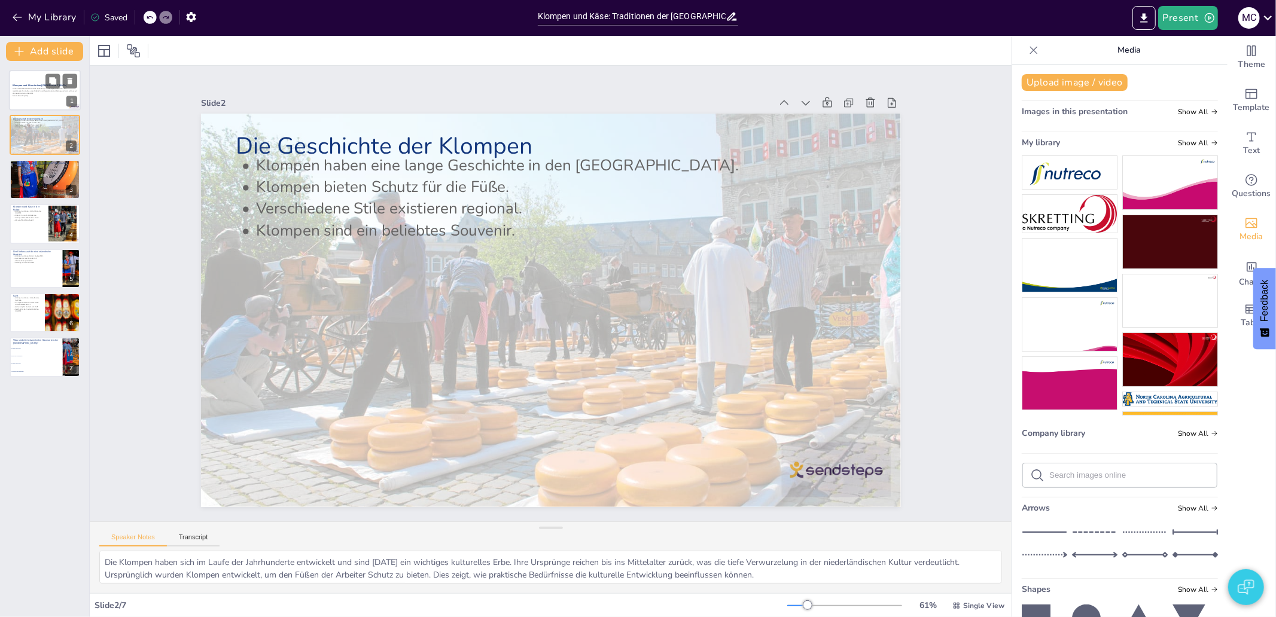
checkbox input "true"
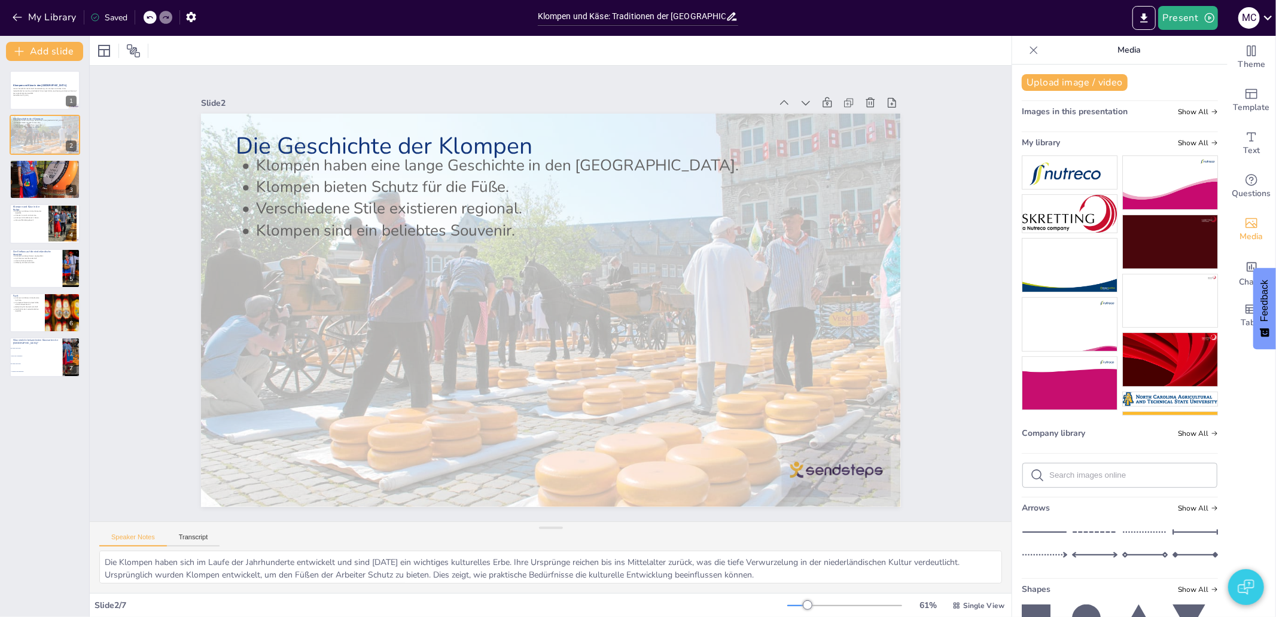
checkbox input "true"
click at [63, 22] on button "My Library" at bounding box center [45, 17] width 72 height 19
